Goal: Entertainment & Leisure: Browse casually

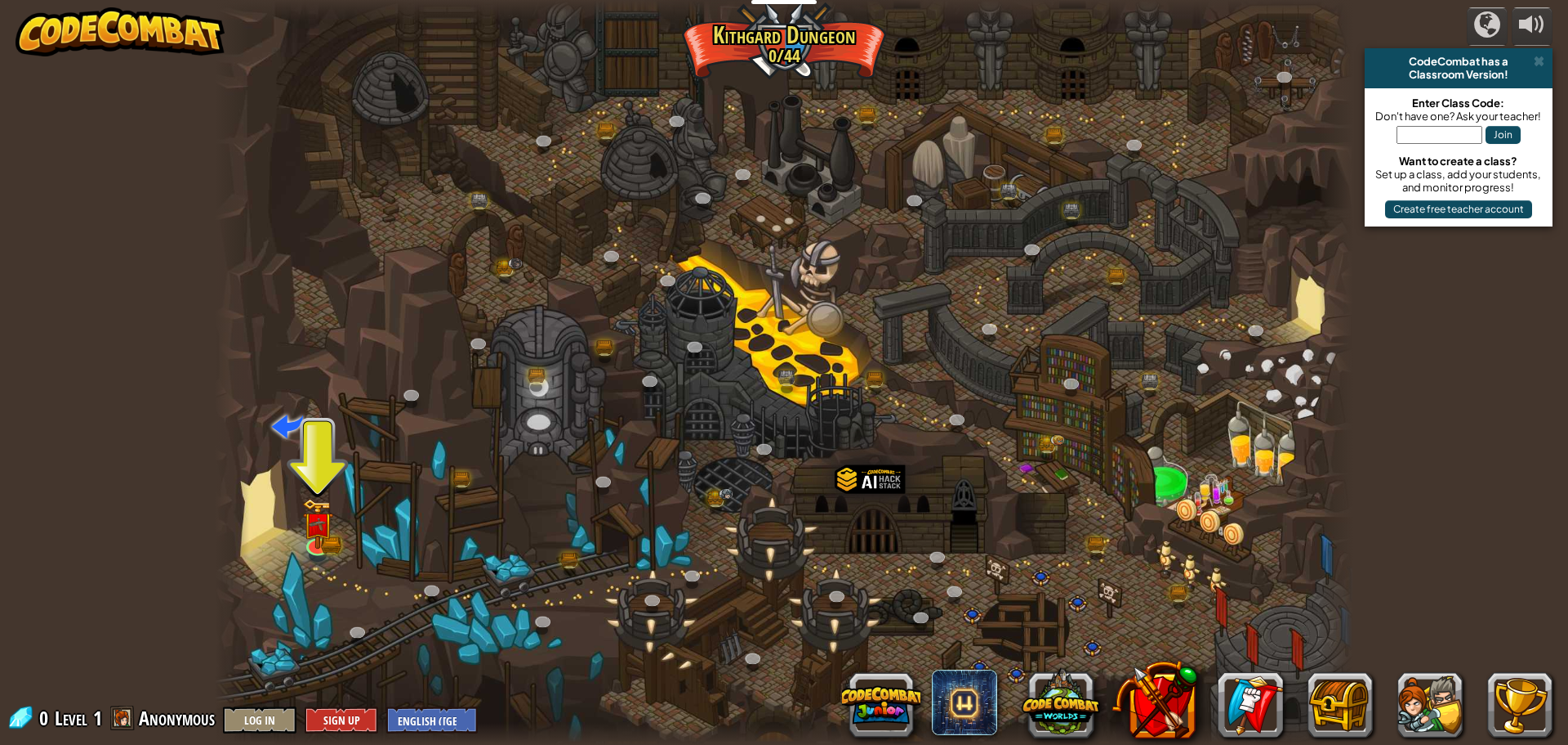
click at [1486, 376] on div "powered by CodeCombat has a Classroom Version! Enter Class Code: Don't have one…" at bounding box center [784, 372] width 1568 height 745
click at [1535, 60] on span at bounding box center [1539, 61] width 11 height 13
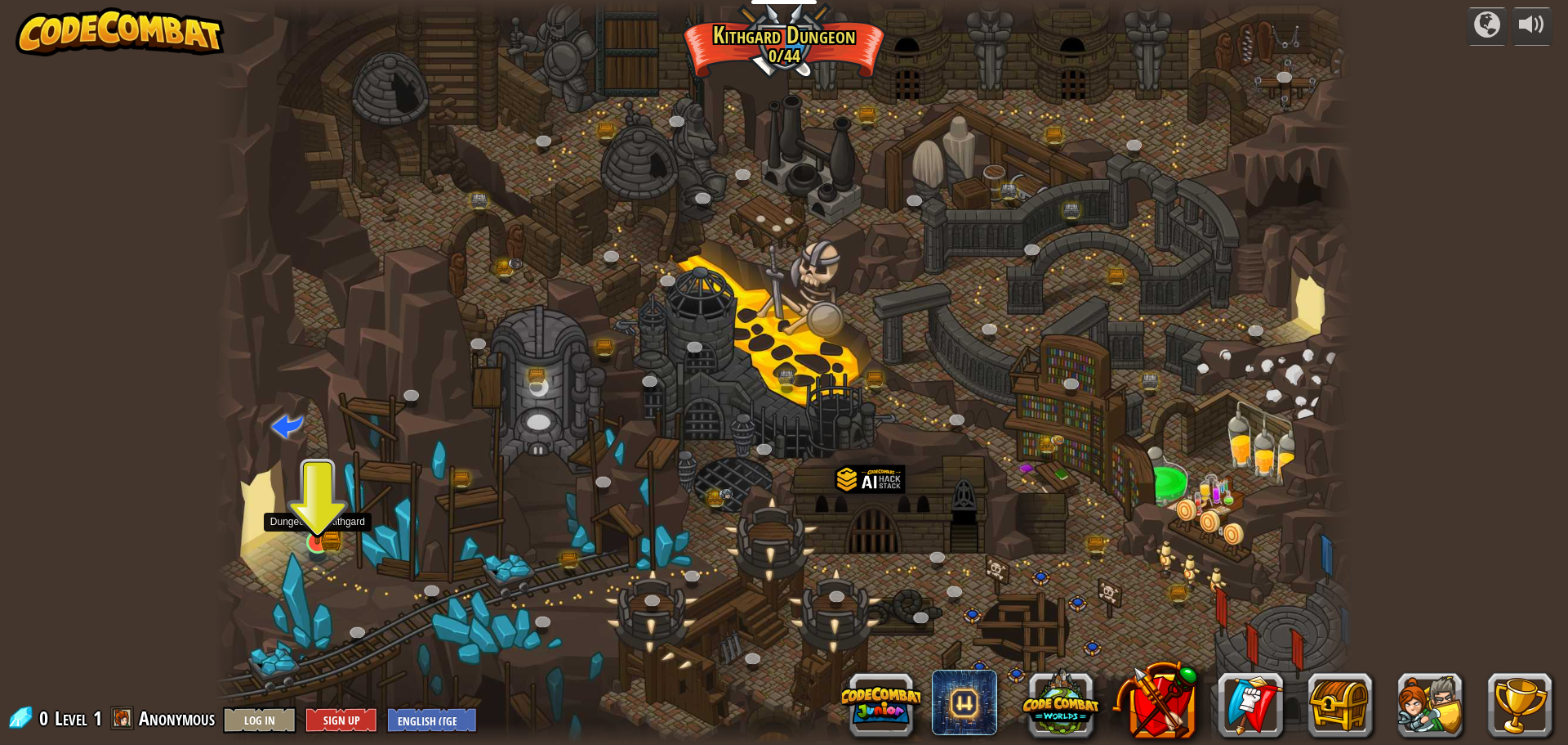
click at [316, 520] on img at bounding box center [318, 511] width 18 height 18
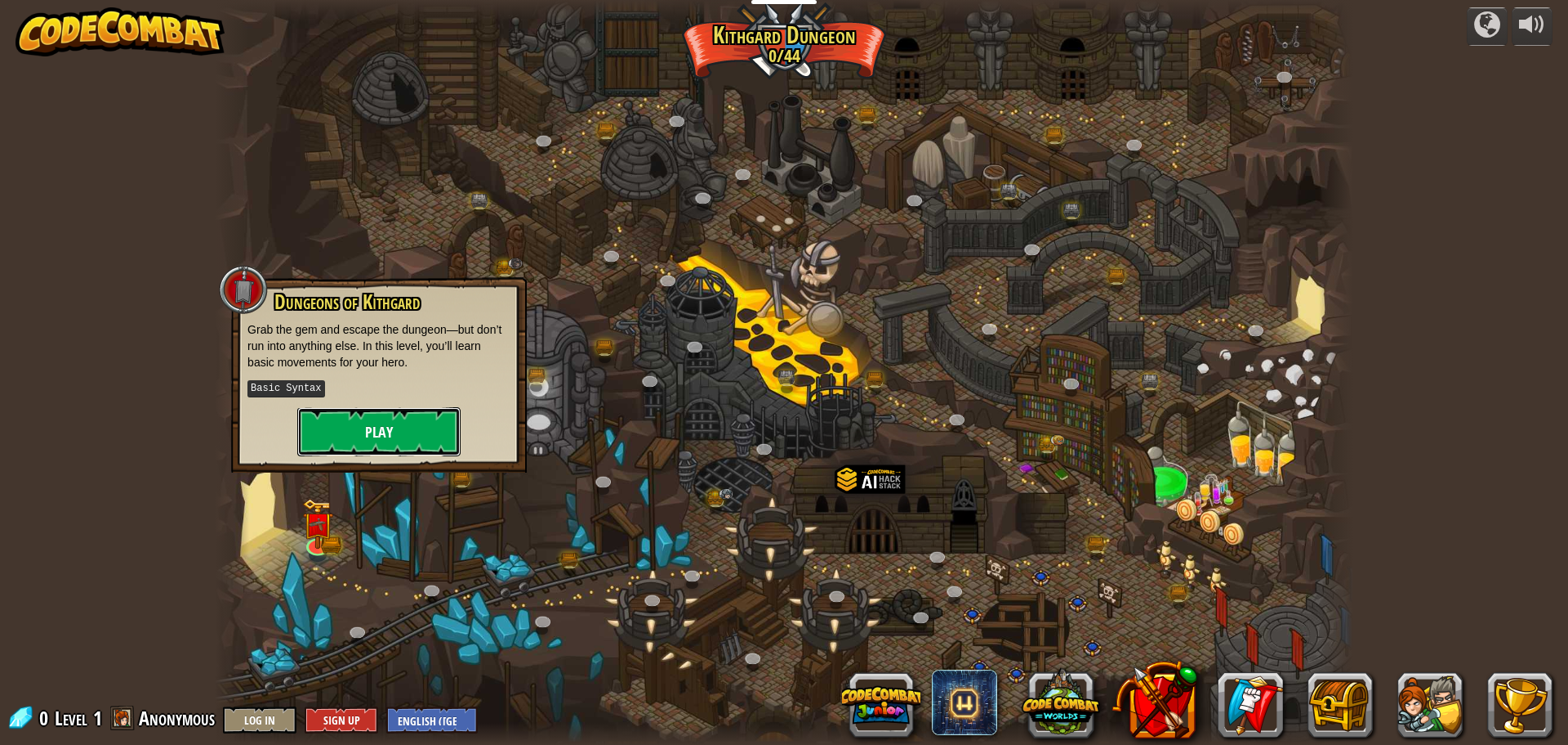
click at [352, 433] on button "Play" at bounding box center [379, 432] width 163 height 49
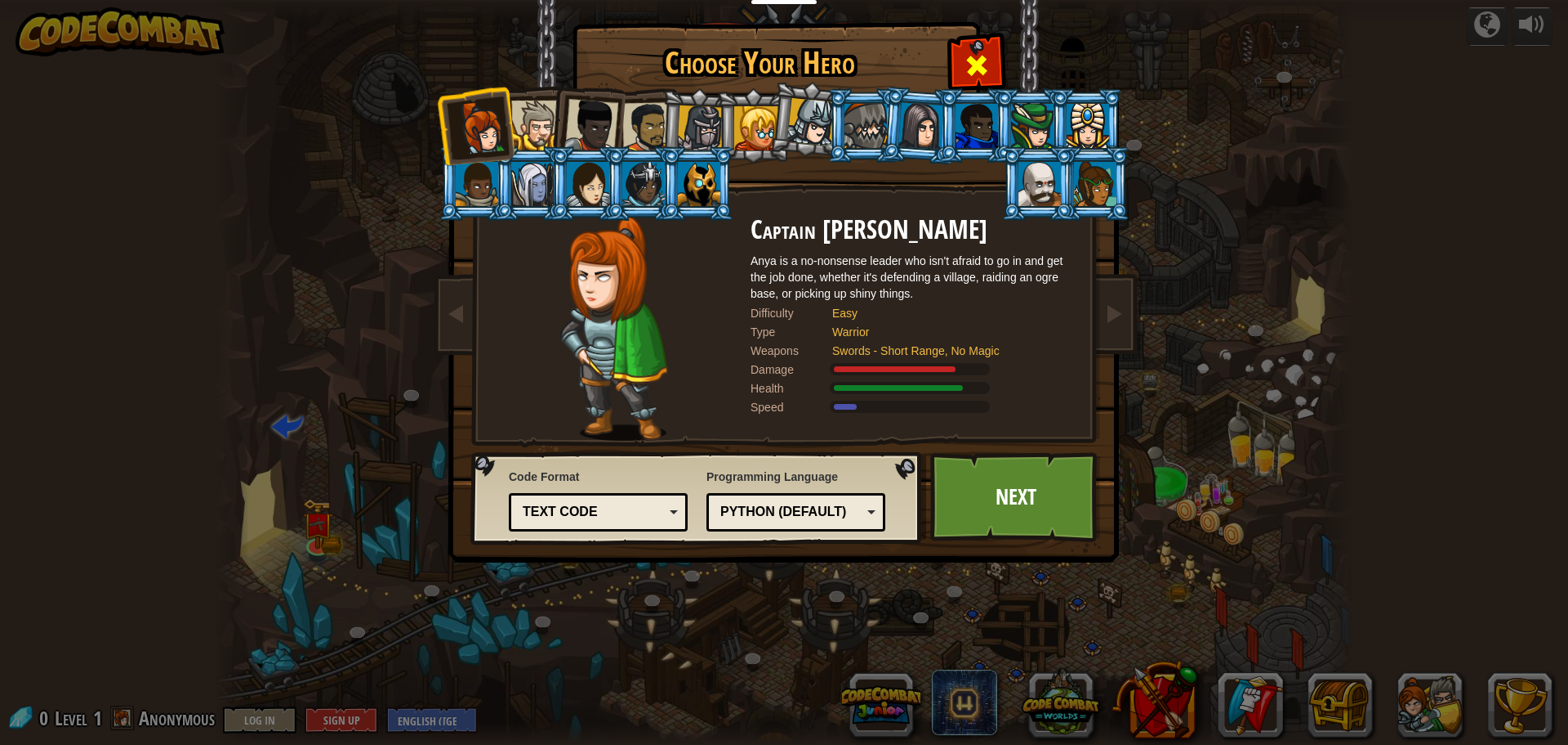
click at [984, 61] on span at bounding box center [977, 65] width 27 height 27
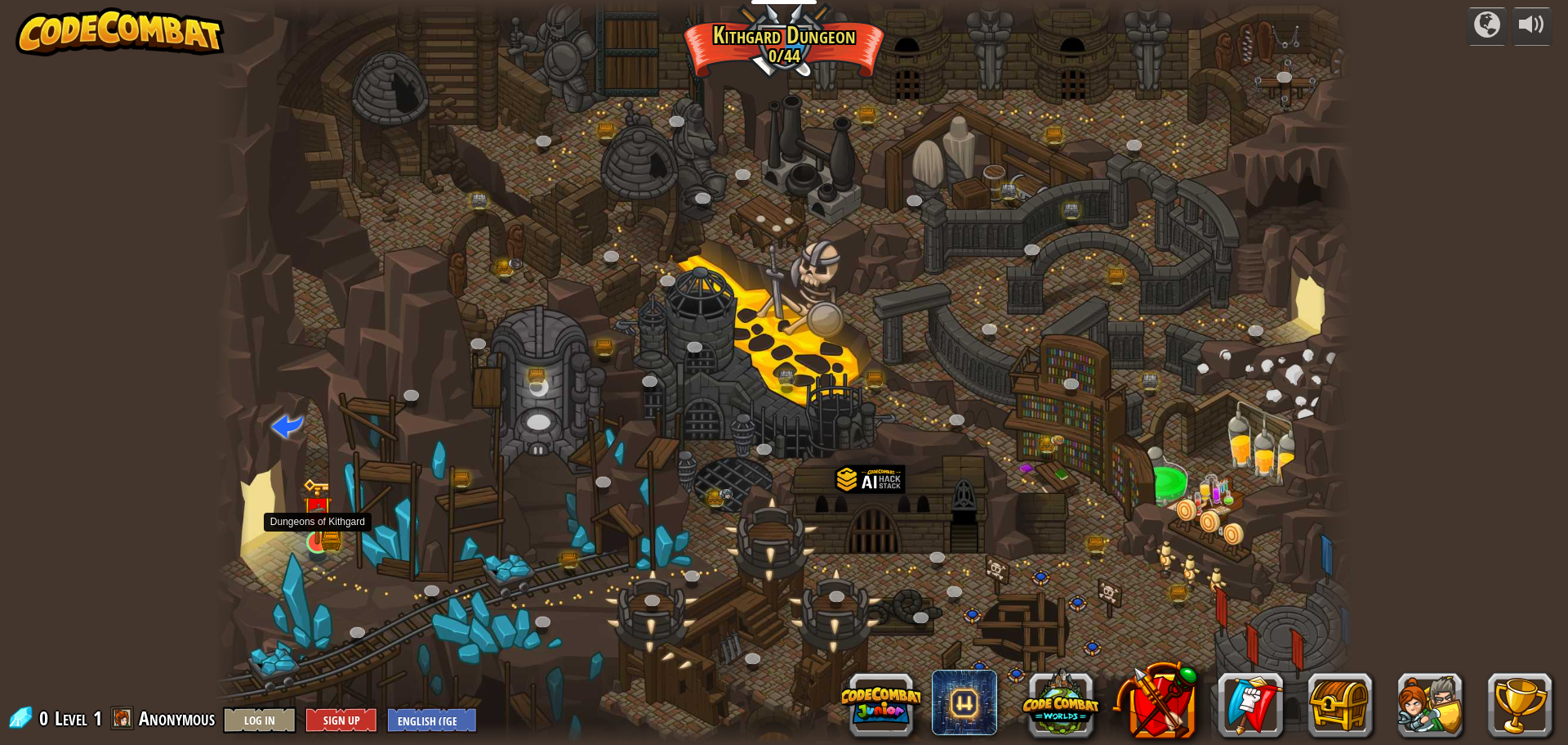
click at [320, 514] on img at bounding box center [318, 511] width 18 height 18
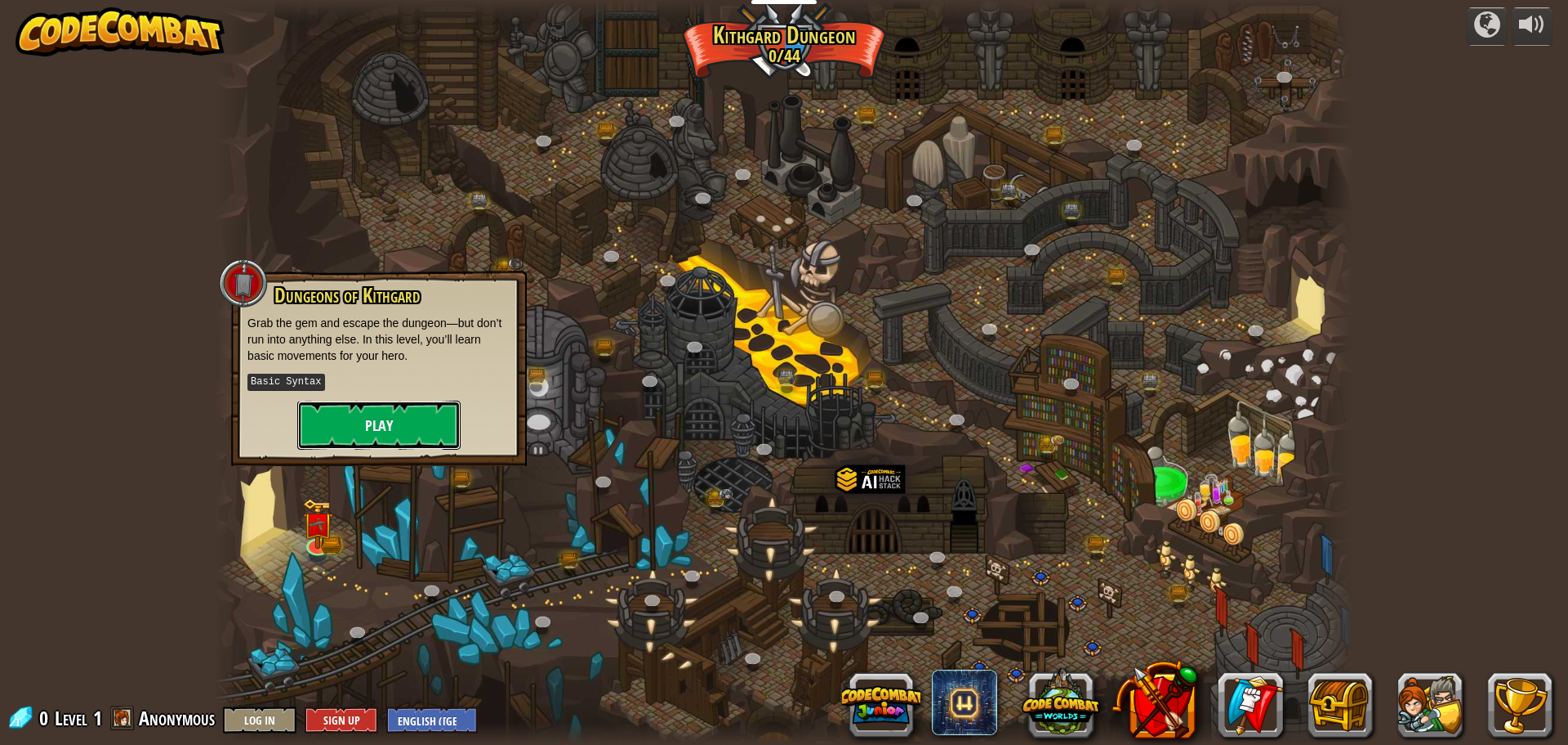
click at [376, 412] on button "Play" at bounding box center [379, 425] width 163 height 49
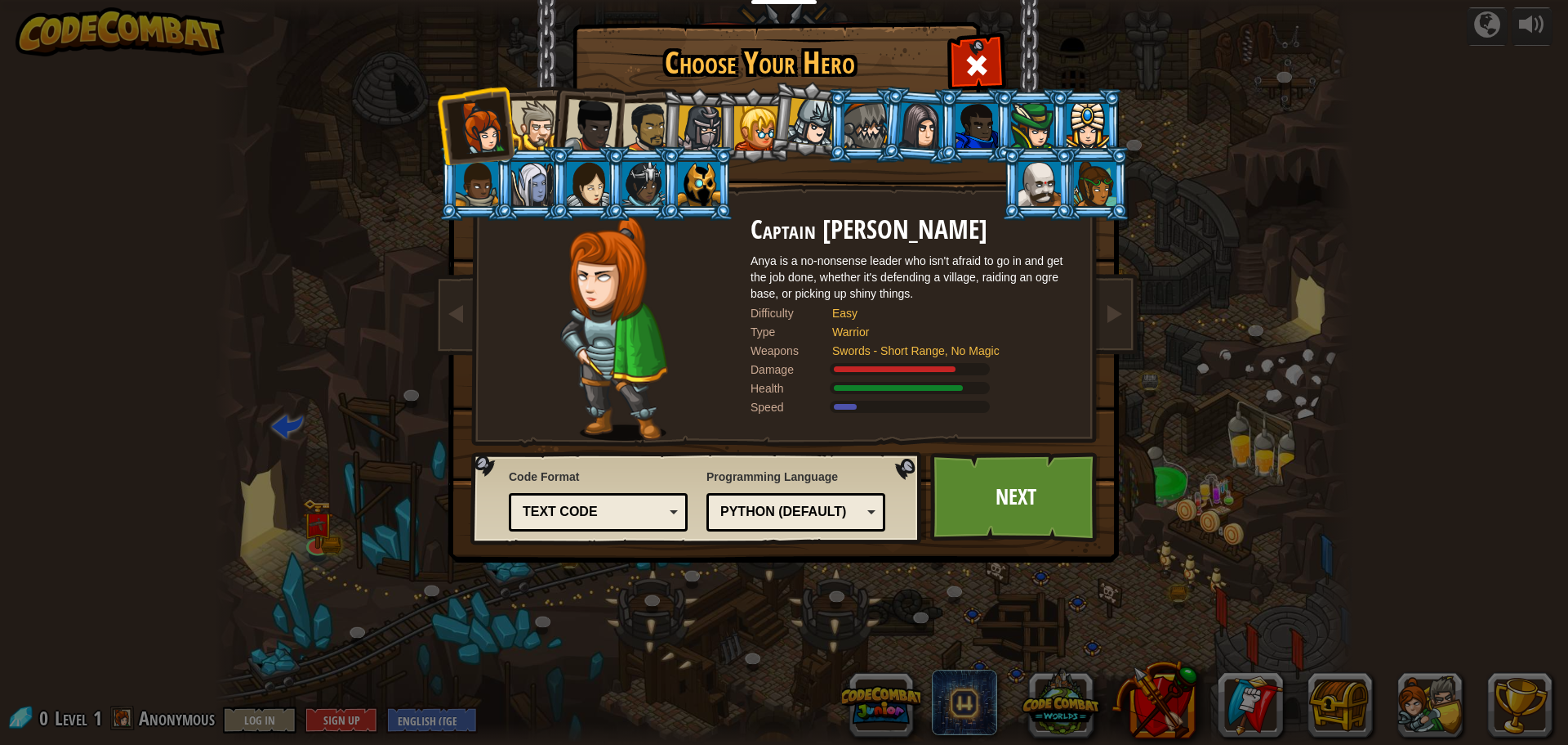
click at [854, 506] on div "Python (Default)" at bounding box center [791, 511] width 141 height 19
click at [719, 624] on div "Choose Your Hero 0 Captain Anya Weston Anya is a no-nonsense leader who isn't a…" at bounding box center [784, 372] width 1568 height 745
